Goal: Task Accomplishment & Management: Manage account settings

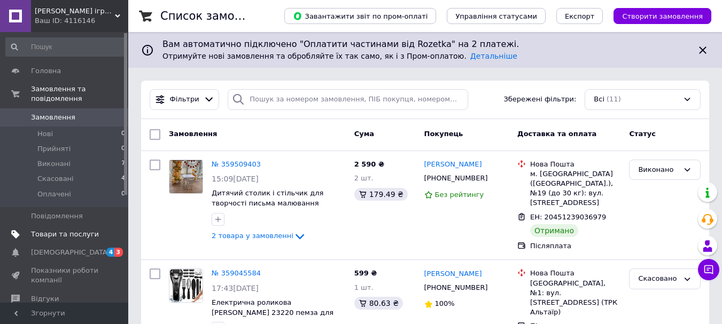
click at [58, 230] on span "Товари та послуги" at bounding box center [65, 235] width 68 height 10
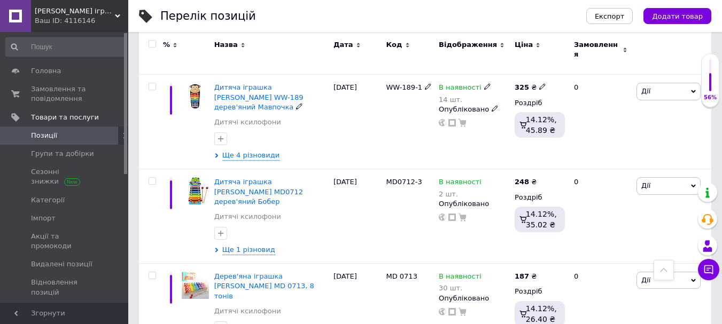
scroll to position [1603, 0]
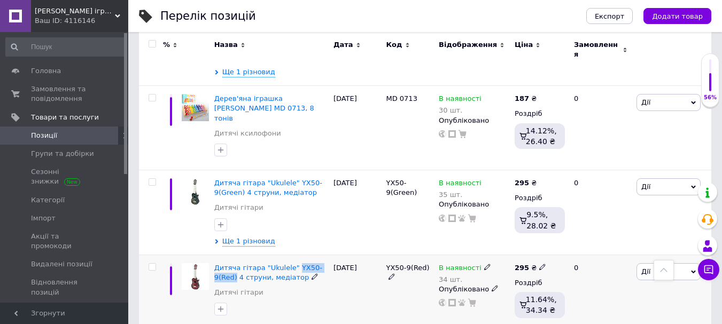
drag, startPoint x: 289, startPoint y: 143, endPoint x: 327, endPoint y: 150, distance: 39.2
click at [327, 255] on div "Дитяча гітара "Ukulele" YX50-9(Red) 4 струни, медіатор Дитячі гітари" at bounding box center [271, 293] width 119 height 76
copy span "YX50-9(Red)"
click at [696, 263] on span "Дії" at bounding box center [669, 271] width 64 height 17
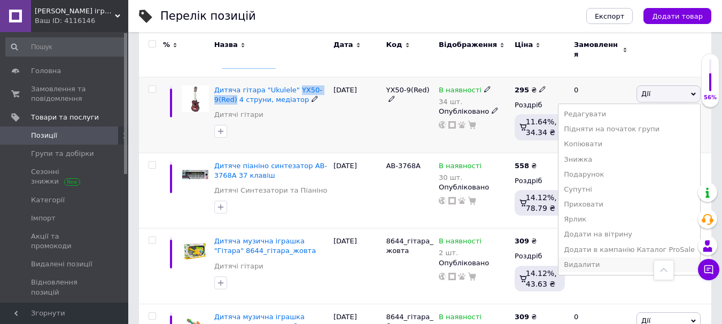
click at [599, 258] on li "Видалити" at bounding box center [630, 265] width 142 height 15
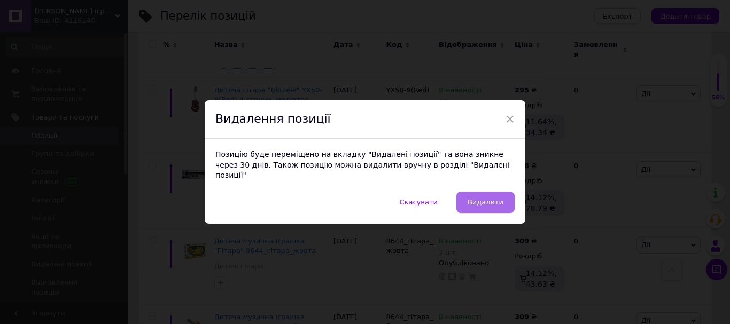
click at [488, 198] on span "Видалити" at bounding box center [486, 202] width 36 height 8
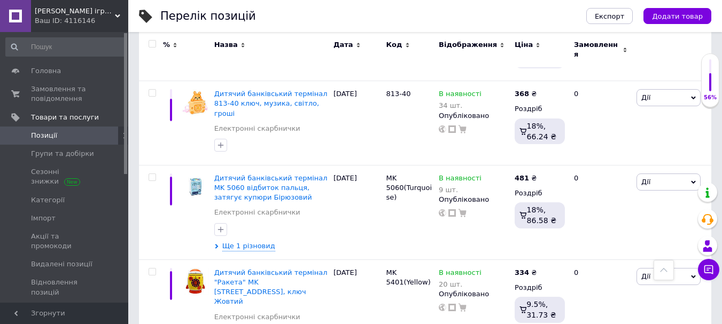
scroll to position [534, 0]
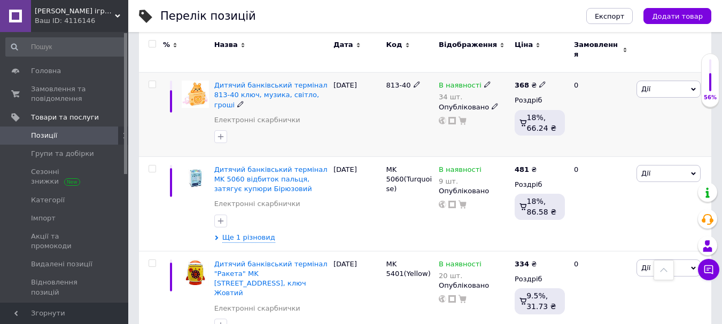
click at [687, 81] on span "Дії" at bounding box center [669, 89] width 64 height 17
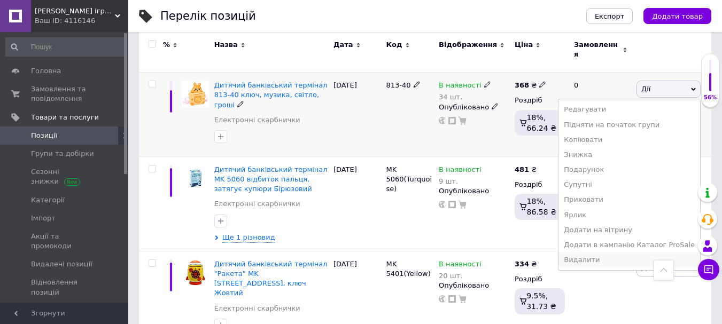
click at [601, 255] on li "Видалити" at bounding box center [630, 260] width 142 height 15
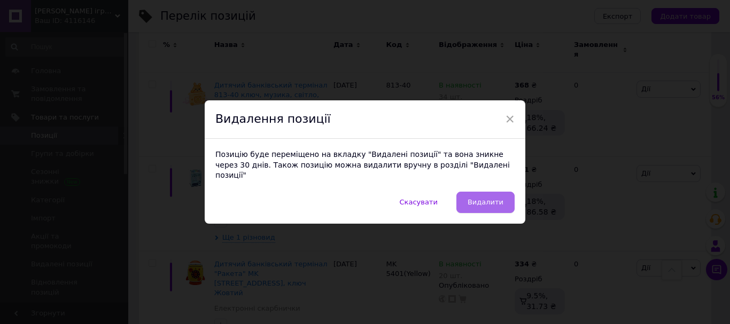
click at [483, 199] on span "Видалити" at bounding box center [486, 202] width 36 height 8
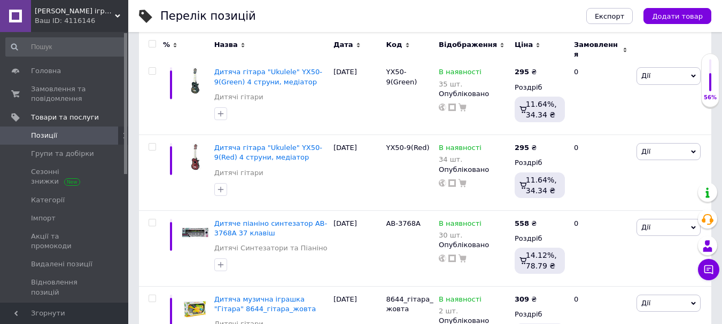
scroll to position [178, 0]
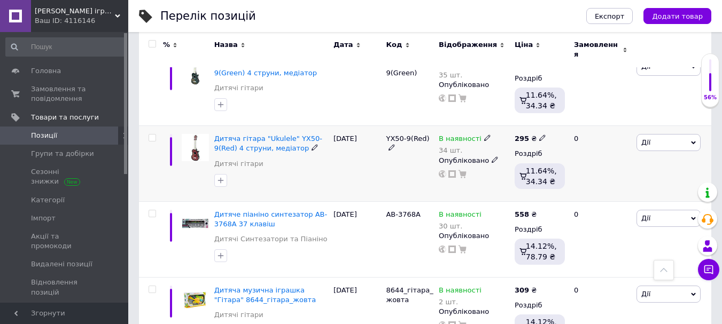
click at [693, 141] on icon at bounding box center [693, 143] width 5 height 5
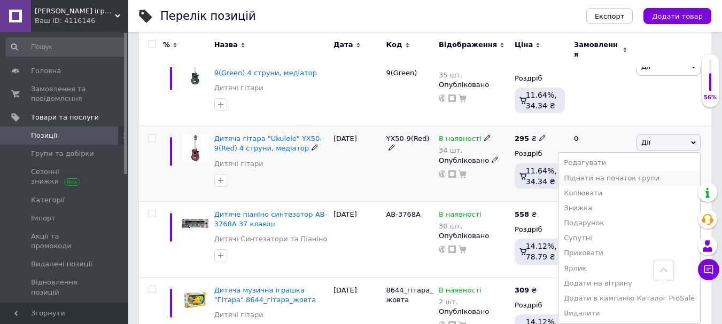
scroll to position [356, 0]
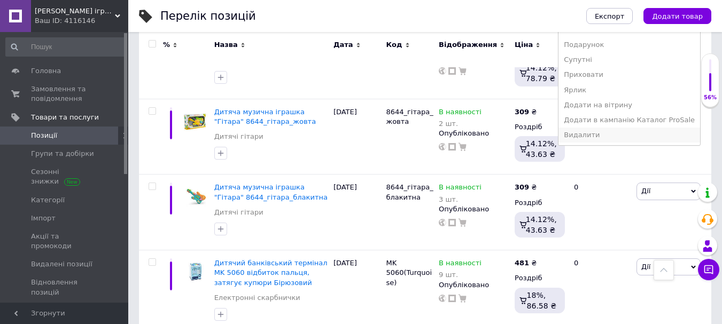
click at [608, 128] on li "Видалити" at bounding box center [630, 135] width 142 height 15
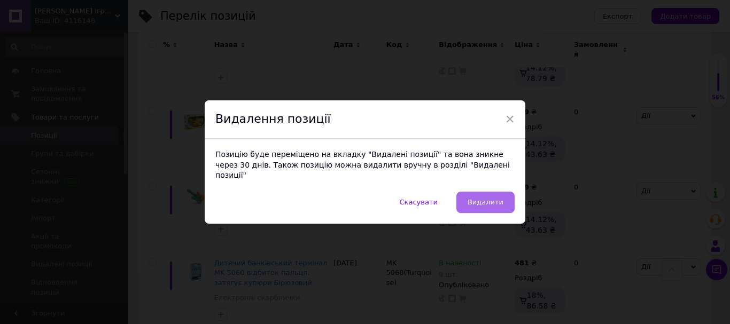
click at [477, 192] on button "Видалити" at bounding box center [485, 202] width 58 height 21
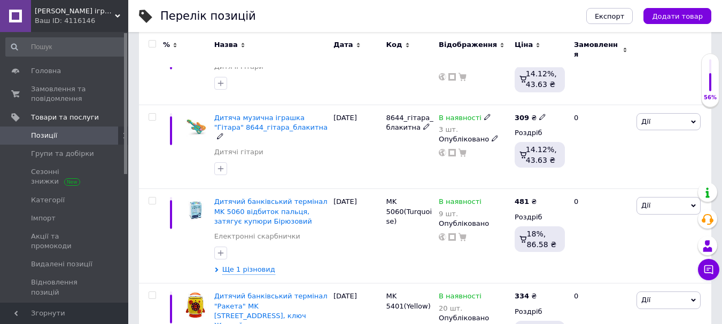
scroll to position [0, 0]
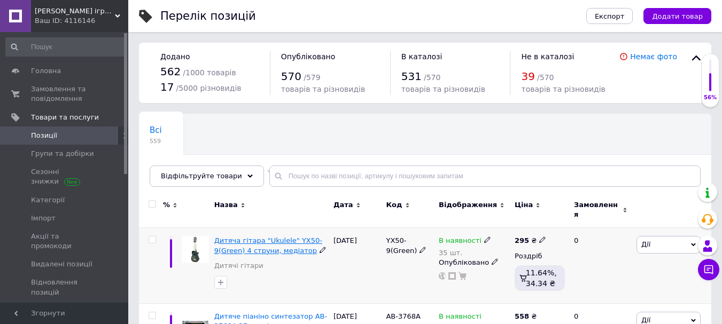
click at [282, 238] on span "Дитяча гітара "Ukulele" YX50-9(Green) 4 струни, медіатор" at bounding box center [268, 246] width 108 height 18
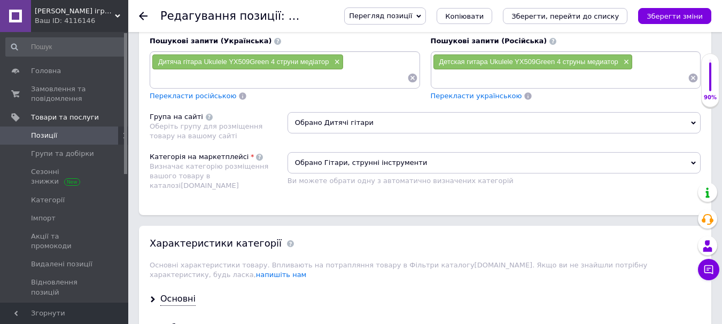
scroll to position [755, 0]
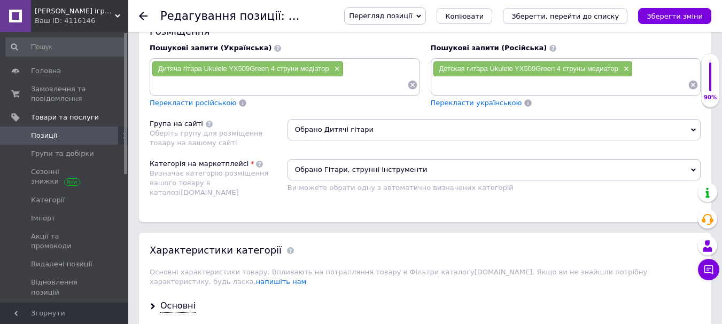
click at [687, 169] on span "Обрано Гітари, струнні інструменти" at bounding box center [494, 169] width 413 height 21
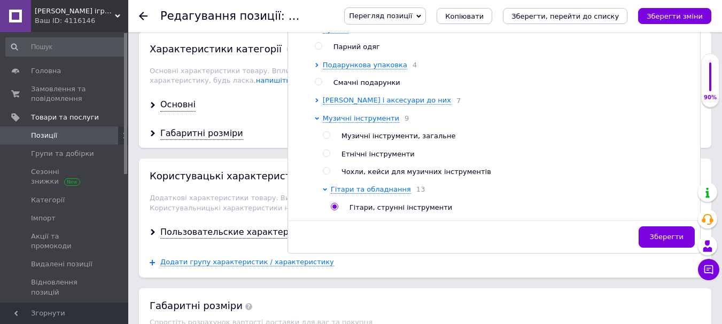
scroll to position [0, 0]
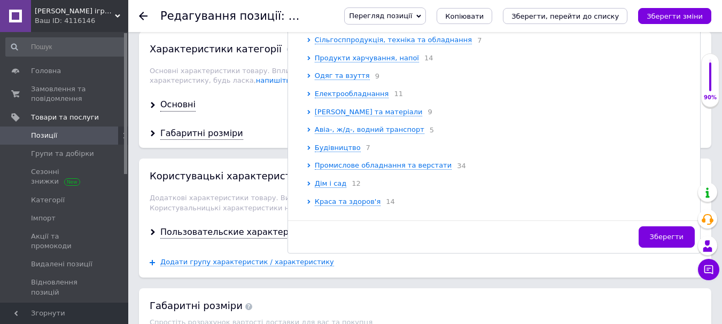
click at [720, 131] on div "Основна інформація При сохранении товара пустые поля будут переведены автоматич…" at bounding box center [425, 42] width 594 height 1910
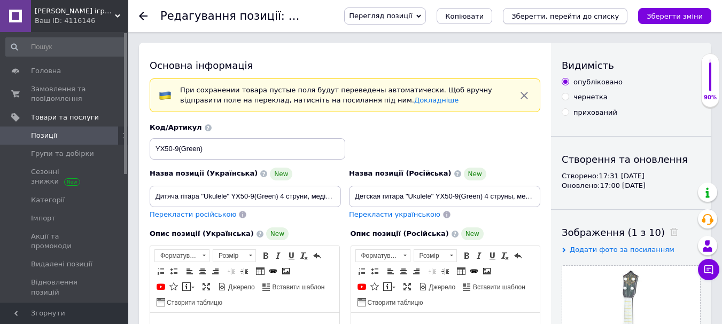
click at [569, 17] on icon "Зберегти, перейти до списку" at bounding box center [564, 16] width 107 height 8
